Goal: Information Seeking & Learning: Learn about a topic

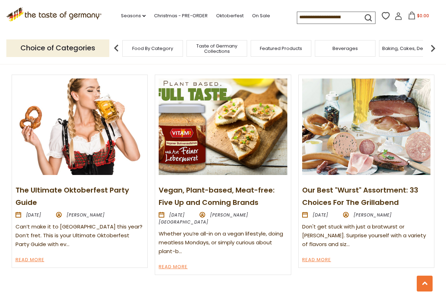
scroll to position [740, 0]
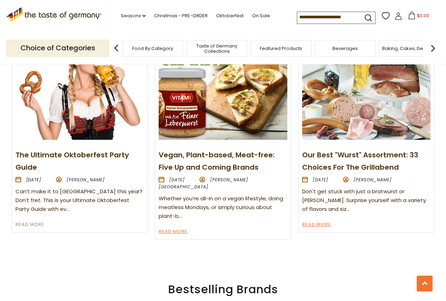
click at [27, 221] on link "Read More" at bounding box center [30, 225] width 29 height 8
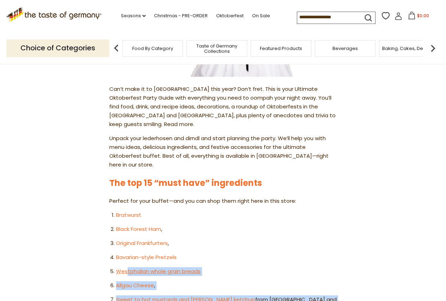
scroll to position [282, 0]
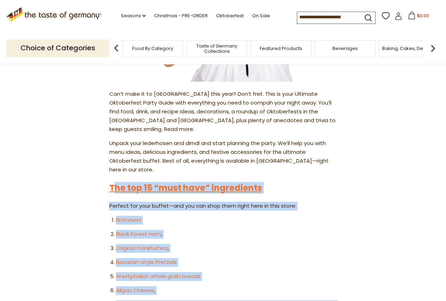
drag, startPoint x: 174, startPoint y: 262, endPoint x: 113, endPoint y: 172, distance: 108.7
copy div "he top 15 “must have” ingredients Perfect for your buffet—and you can shop them…"
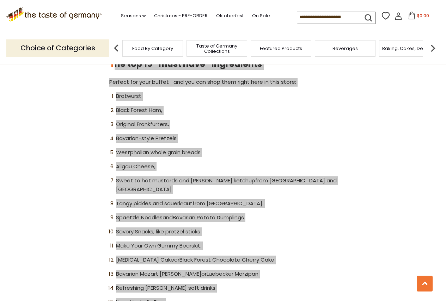
scroll to position [423, 0]
